Goal: Navigation & Orientation: Go to known website

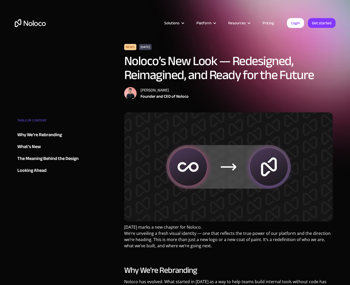
click at [316, 38] on div "Solutions Use Cases Business Types Project Management Keep track of customers, …" at bounding box center [175, 28] width 331 height 31
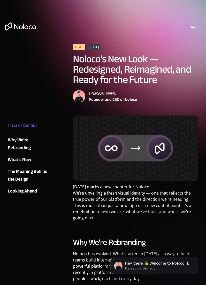
click at [28, 25] on img "home" at bounding box center [20, 26] width 31 height 8
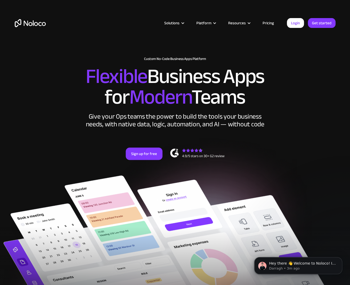
click at [34, 23] on img "home" at bounding box center [30, 23] width 31 height 8
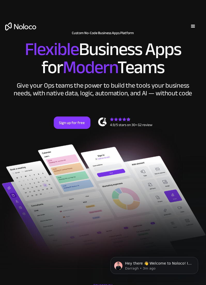
click at [28, 24] on img "home" at bounding box center [20, 26] width 31 height 8
